Goal: Submit feedback/report problem

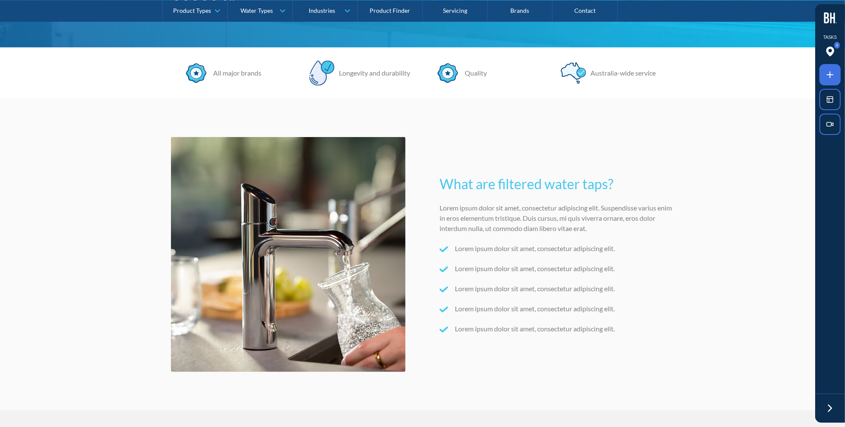
scroll to position [271, 0]
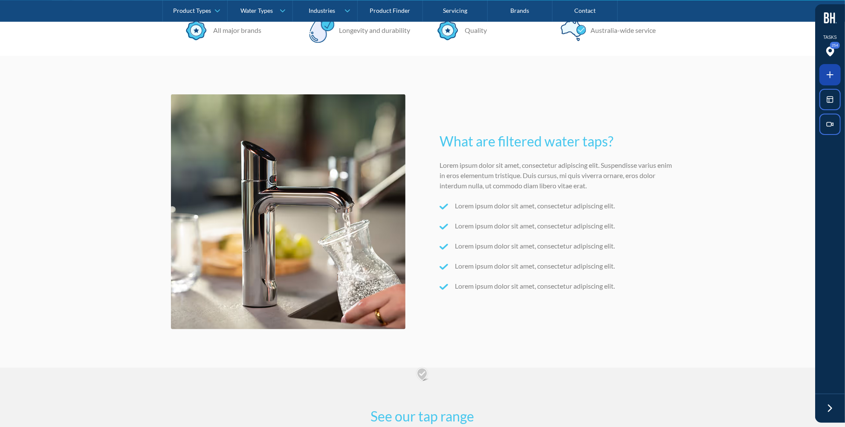
click at [829, 71] on icon at bounding box center [830, 75] width 10 height 10
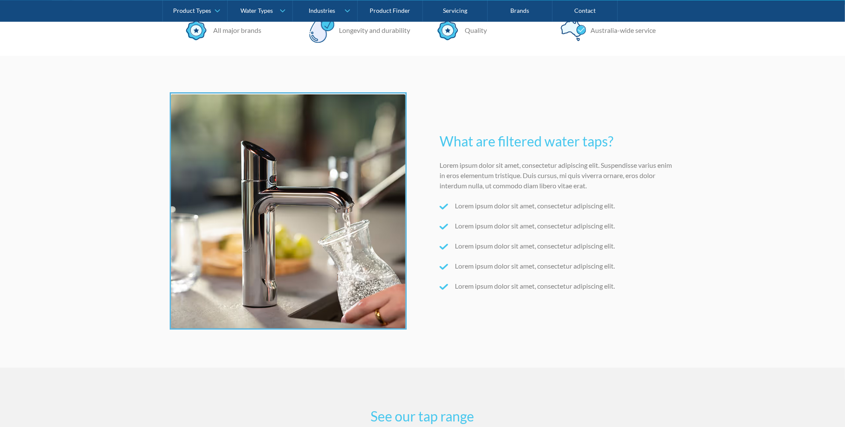
click at [285, 207] on div at bounding box center [422, 213] width 845 height 427
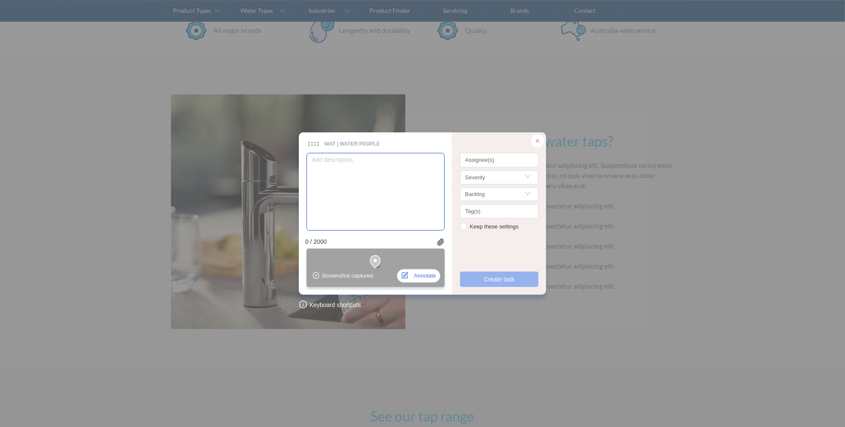
click at [374, 165] on textarea at bounding box center [376, 192] width 138 height 78
type textarea "P"
type textarea "Ple"
type textarea "Plea"
type textarea "Pleas"
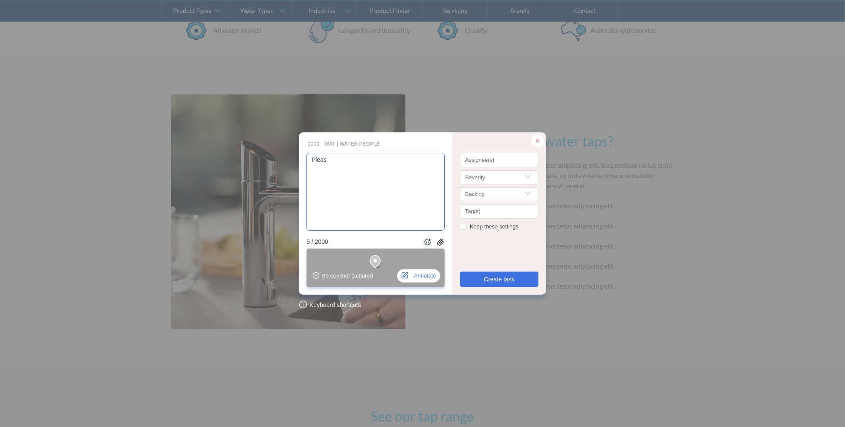
type textarea "Please"
type textarea "Please r"
type textarea "Please re"
type textarea "Please rep"
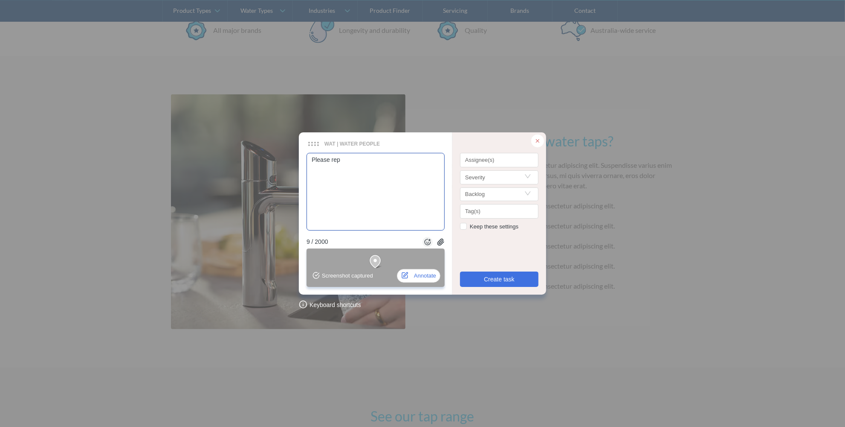
type textarea "Please repl"
type textarea "Please repla"
type textarea "Please replac"
type textarea "Please replace"
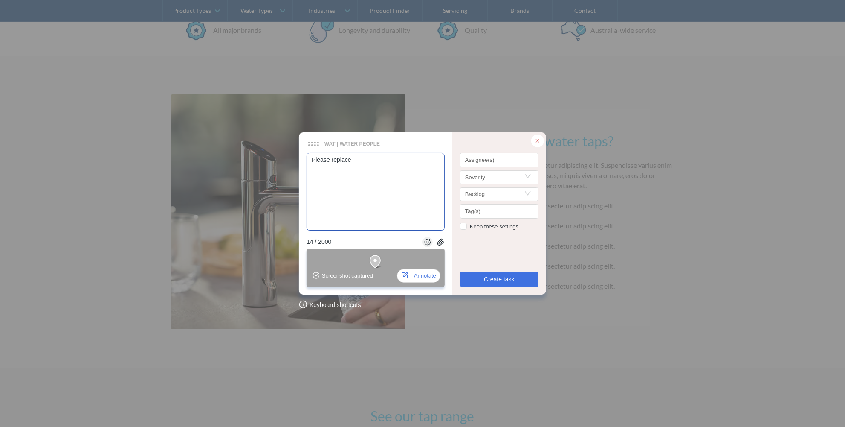
type textarea "Please replace t"
type textarea "Please replace th"
type textarea "Please replace this"
type textarea "Please replace this i"
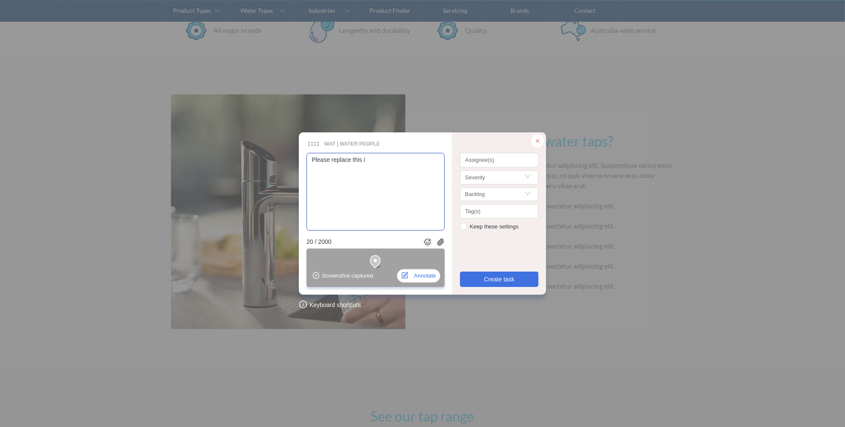
type textarea "Please replace this im"
type textarea "Please replace this ima"
type textarea "Please replace this image"
type textarea "Please replace this image w"
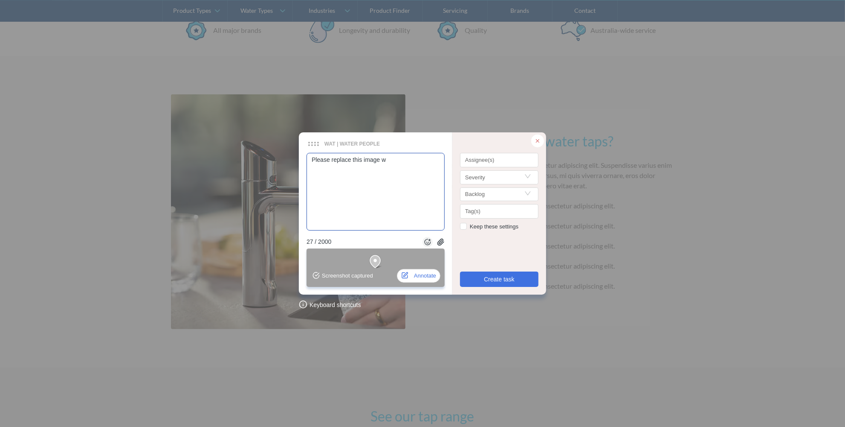
type textarea "Please replace this image wi"
type textarea "Please replace this image wio"
type textarea "Please replace this image wiot"
type textarea "Please replace this image wioth"
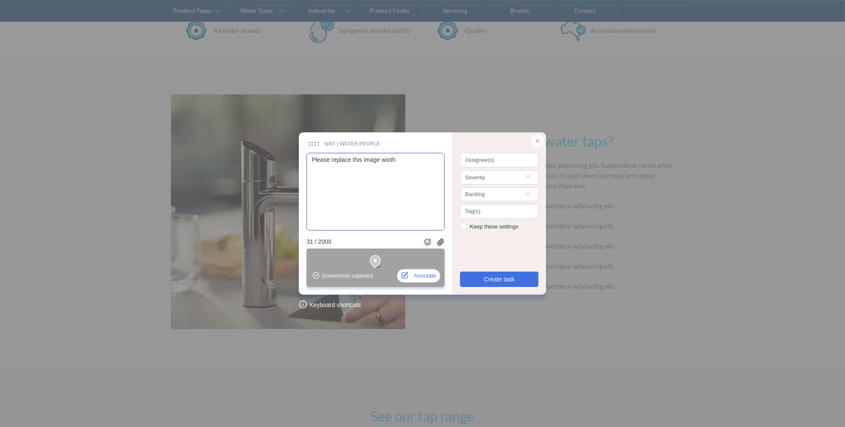
type textarea "Please replace this image wioth a"
type textarea "Please replace this image wioth at"
type textarea "Please replace this image wioth att"
type textarea "Please replace this image wioth atta"
type textarea "Please replace this image wioth attac"
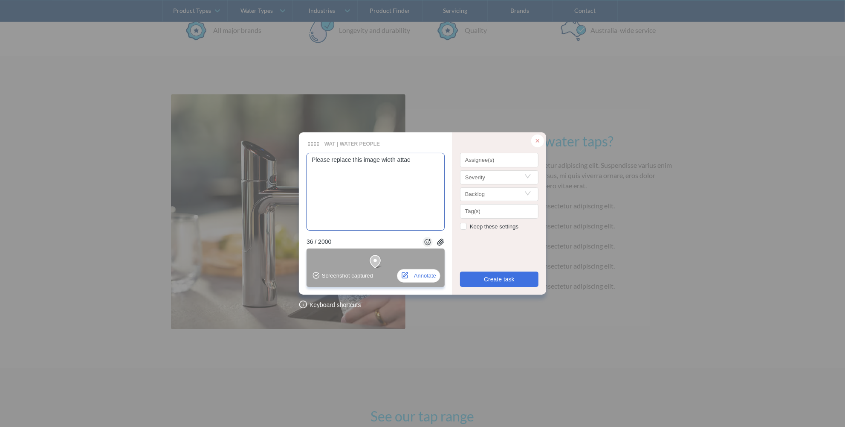
type textarea "Please replace this image wioth attach"
type textarea "Please replace this image wioth attache"
click at [477, 158] on div at bounding box center [499, 160] width 74 height 6
type textarea "Please replace this image wioth attached"
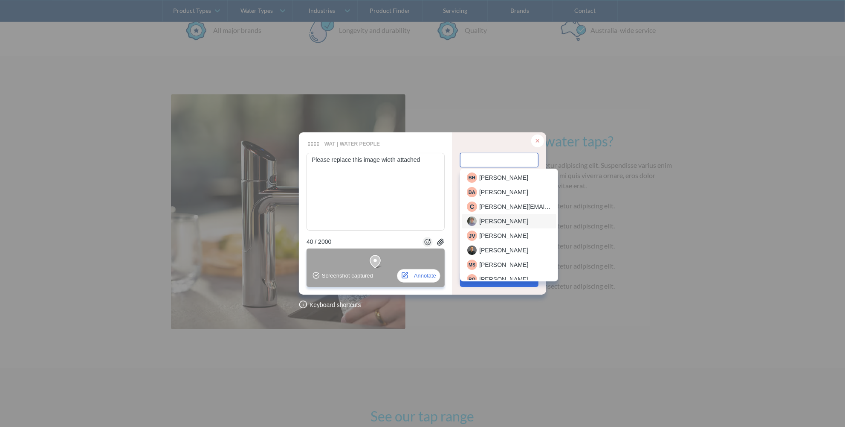
click at [491, 218] on span "[PERSON_NAME]" at bounding box center [503, 220] width 49 height 9
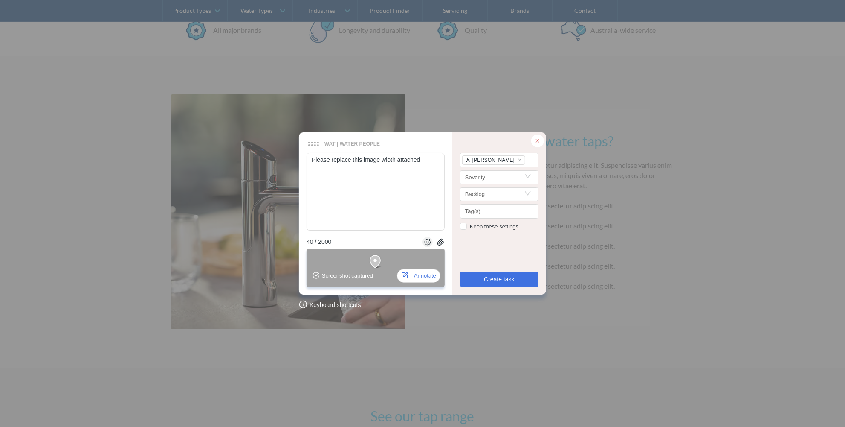
click at [442, 243] on icon at bounding box center [441, 242] width 6 height 6
click at [537, 142] on icon at bounding box center [538, 140] width 3 height 3
